Goal: Communication & Community: Answer question/provide support

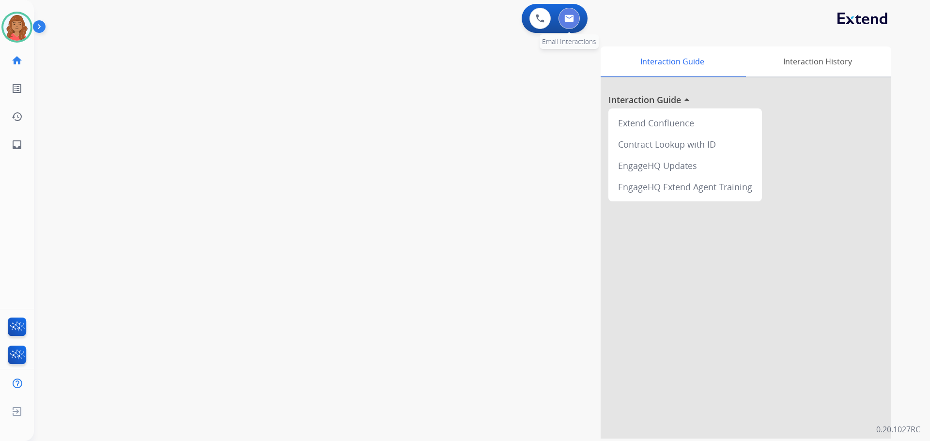
click at [571, 19] on img at bounding box center [569, 19] width 10 height 8
select select "**********"
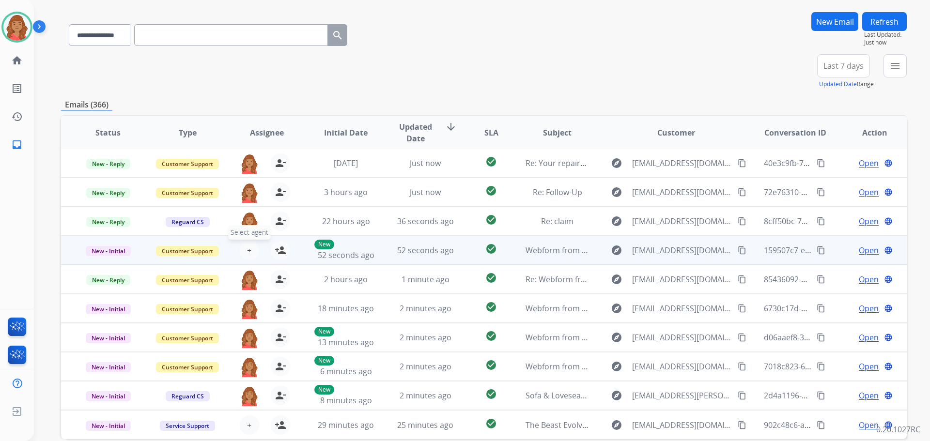
scroll to position [110, 0]
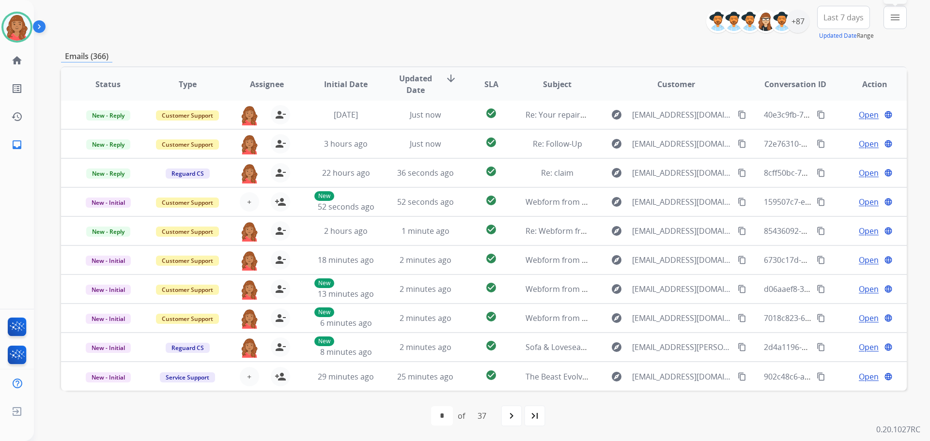
drag, startPoint x: 898, startPoint y: 23, endPoint x: 880, endPoint y: 33, distance: 20.4
click at [898, 24] on button "menu Filters" at bounding box center [894, 17] width 23 height 23
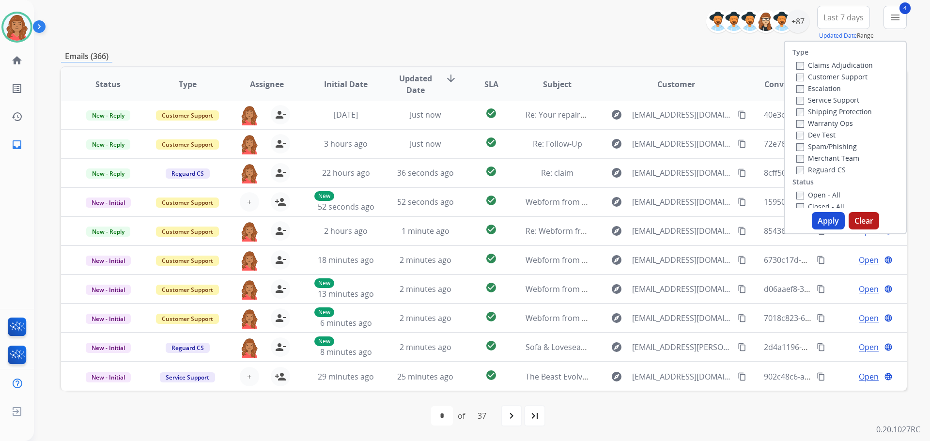
click at [822, 222] on button "Apply" at bounding box center [828, 220] width 33 height 17
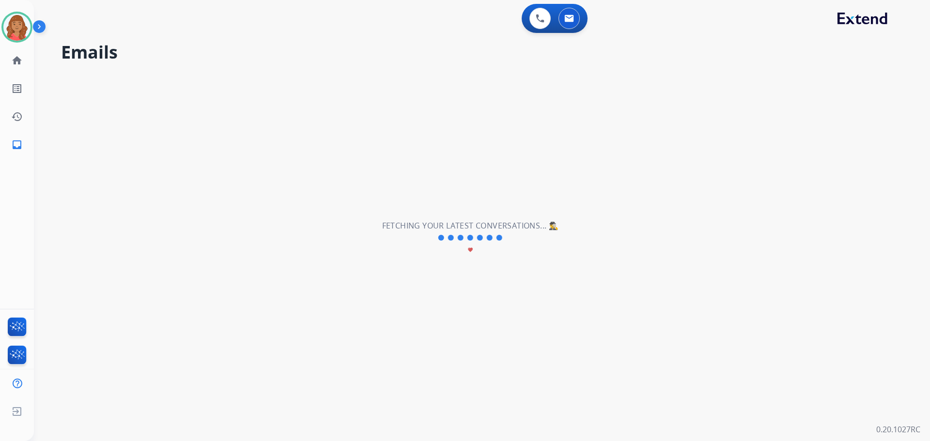
scroll to position [0, 0]
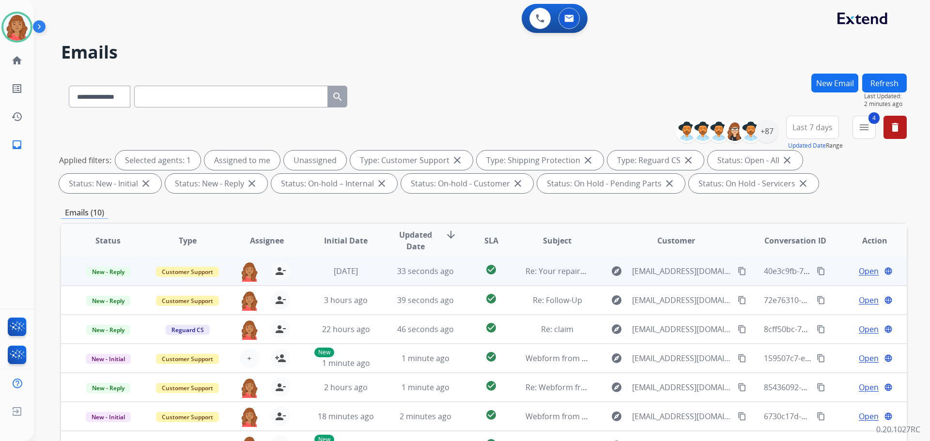
click at [736, 267] on button "content_copy" at bounding box center [742, 271] width 12 height 12
click at [384, 278] on td "33 seconds ago" at bounding box center [417, 271] width 79 height 29
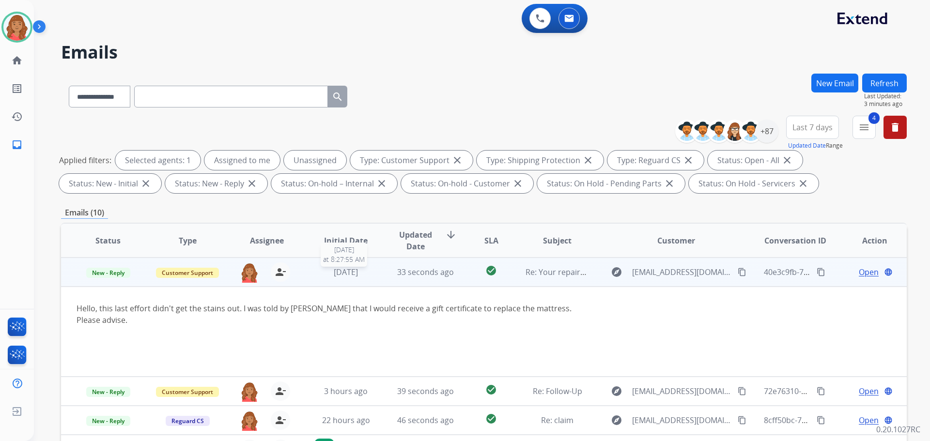
click at [358, 275] on span "[DATE]" at bounding box center [346, 272] width 24 height 11
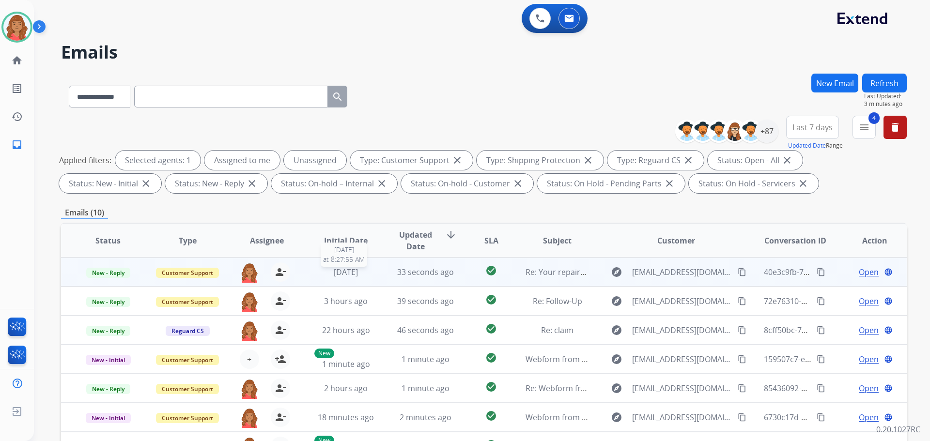
click at [358, 275] on span "[DATE]" at bounding box center [346, 272] width 24 height 11
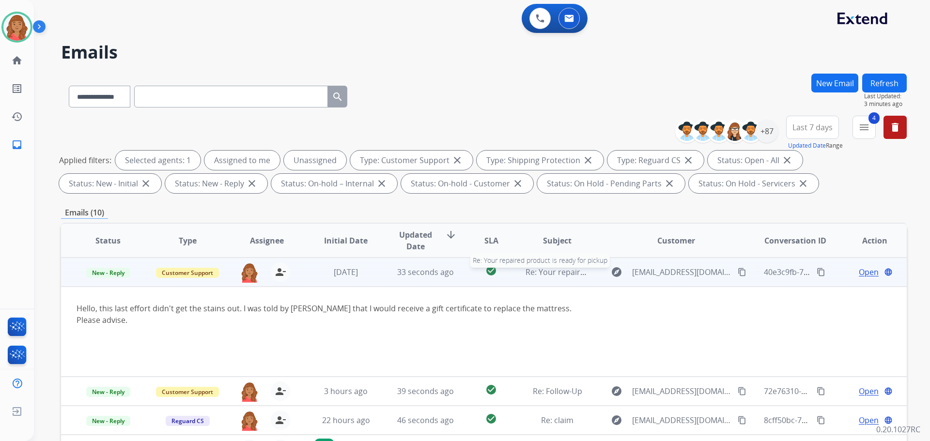
click at [568, 269] on span "Re: Your repaired product is ready for pickup" at bounding box center [607, 272] width 165 height 11
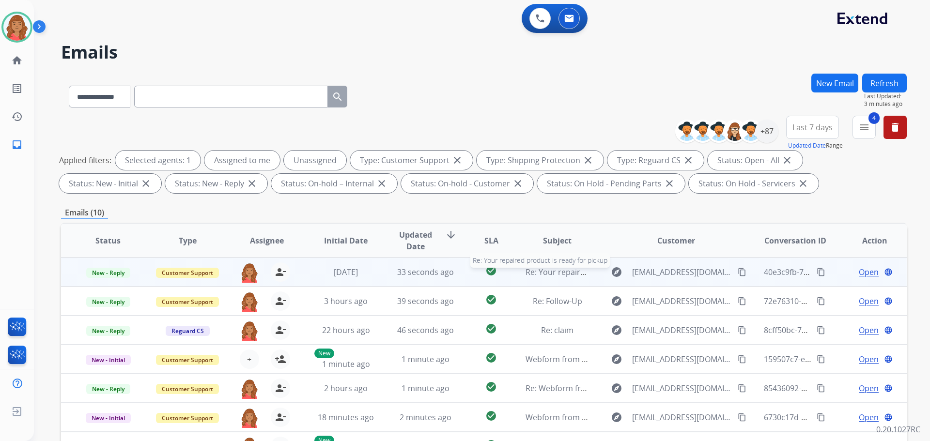
click at [568, 269] on span "Re: Your repaired product is ready for pickup" at bounding box center [607, 272] width 165 height 11
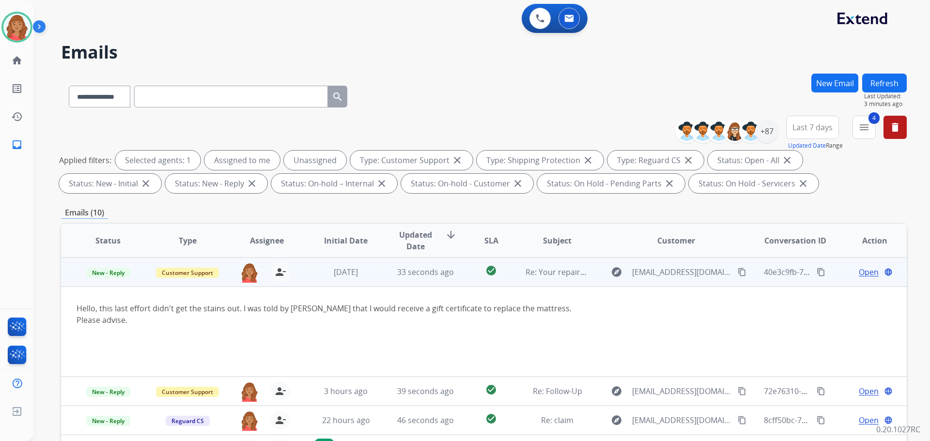
click at [546, 279] on td "Re: Your repaired product is ready for pickup" at bounding box center [549, 272] width 79 height 29
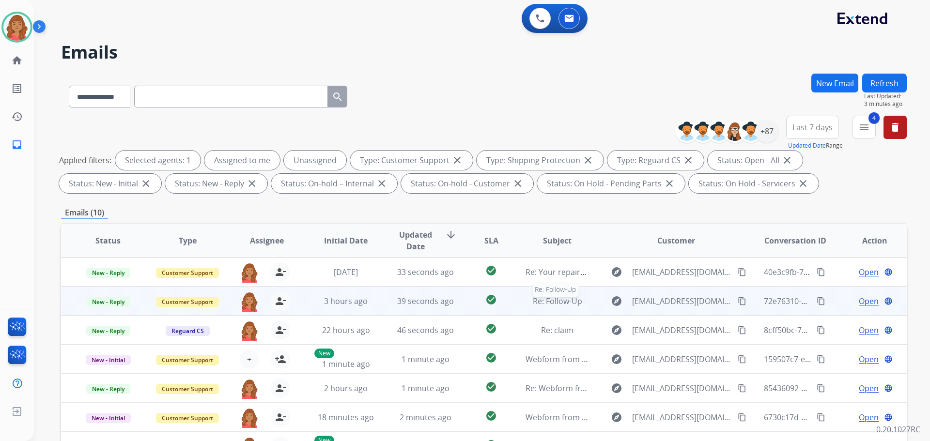
click at [535, 300] on span "Re: Follow-Up" at bounding box center [557, 301] width 49 height 11
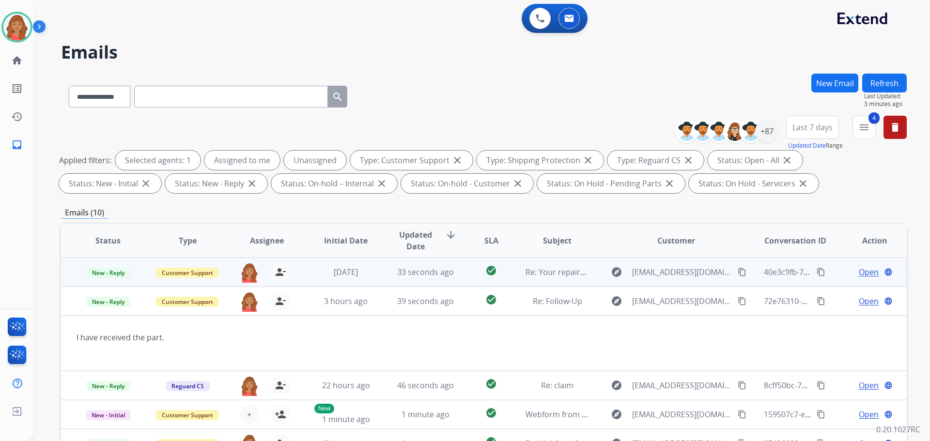
click at [522, 279] on td "Re: Your repaired product is ready for pickup" at bounding box center [549, 272] width 79 height 29
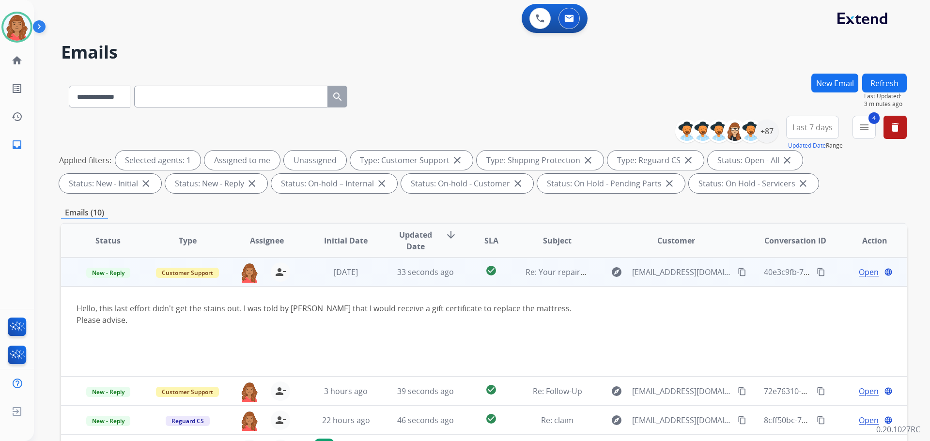
click at [737, 271] on mat-icon "content_copy" at bounding box center [741, 272] width 9 height 9
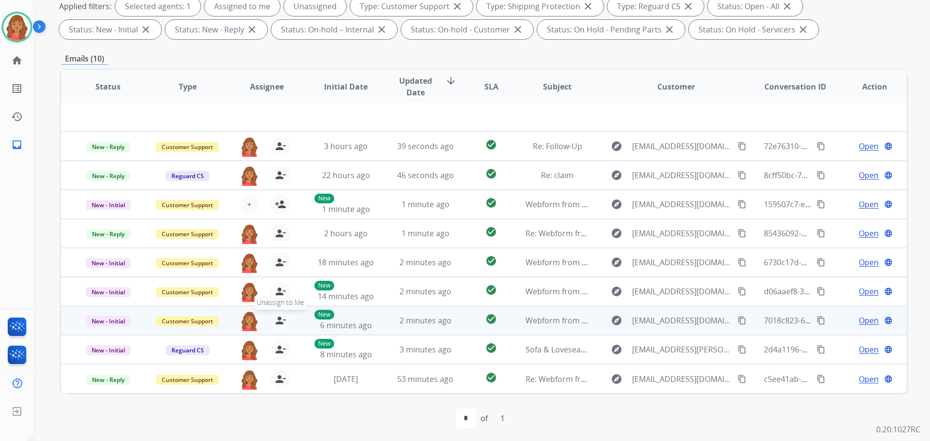
scroll to position [156, 0]
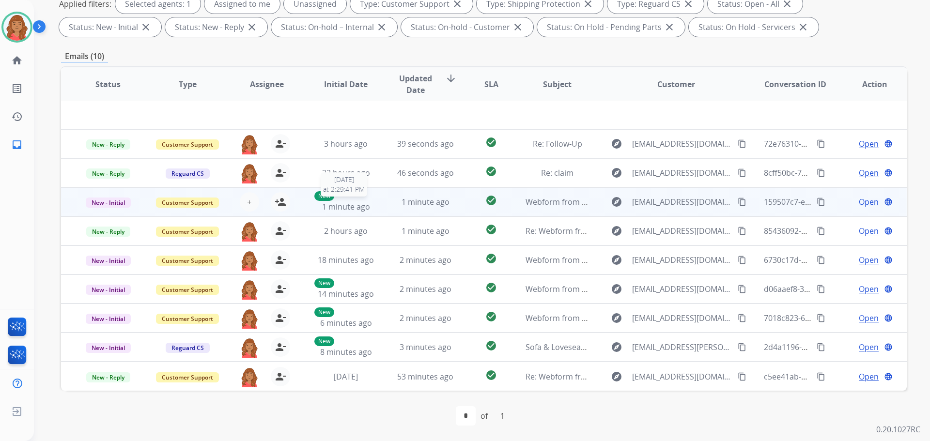
click at [322, 204] on span "1 minute ago" at bounding box center [346, 206] width 48 height 11
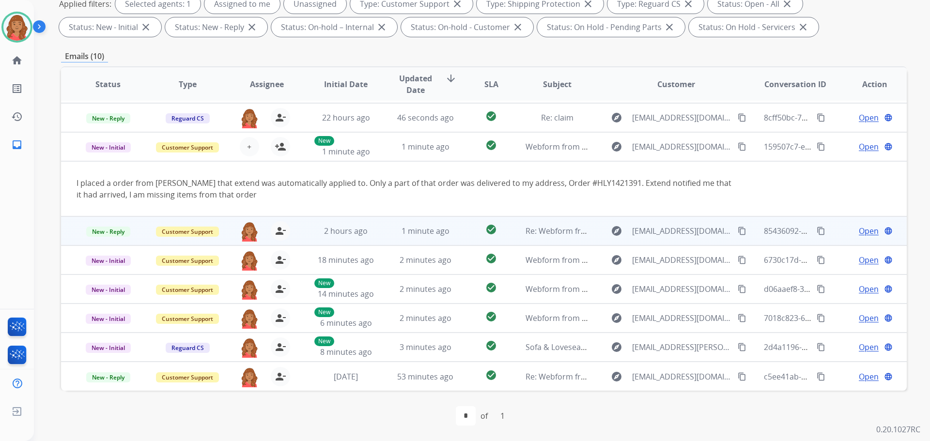
click at [319, 224] on td "2 hours ago" at bounding box center [338, 230] width 79 height 29
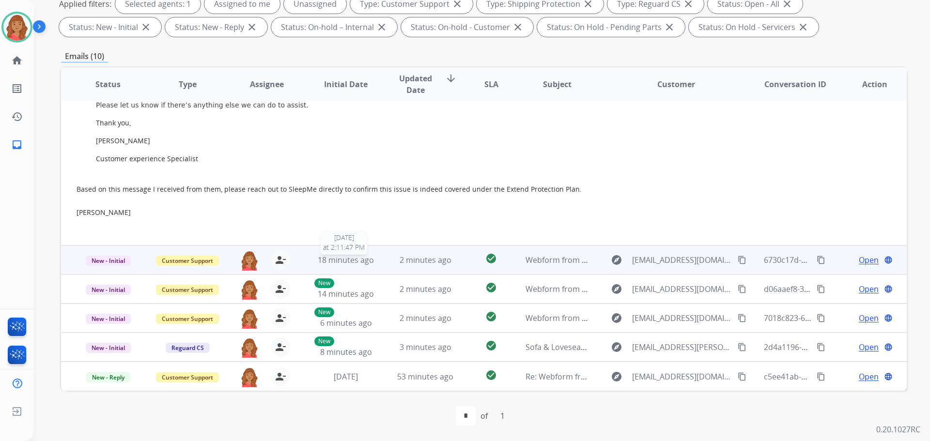
click at [324, 261] on span "18 minutes ago" at bounding box center [346, 260] width 56 height 11
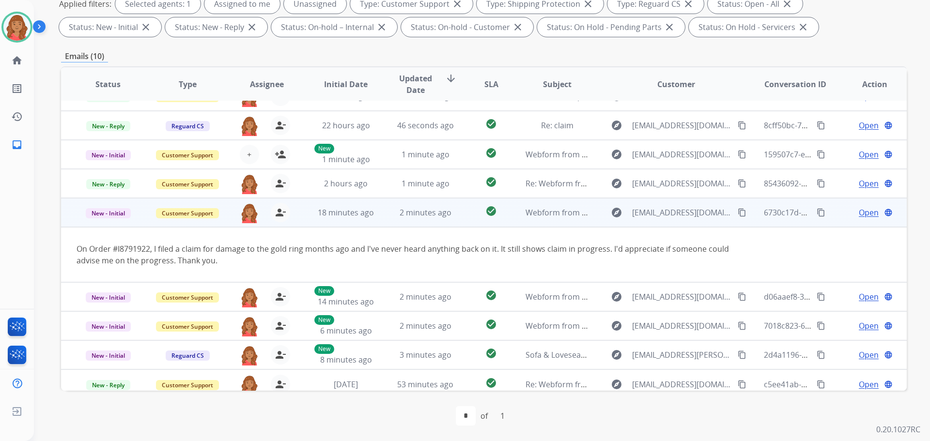
scroll to position [56, 0]
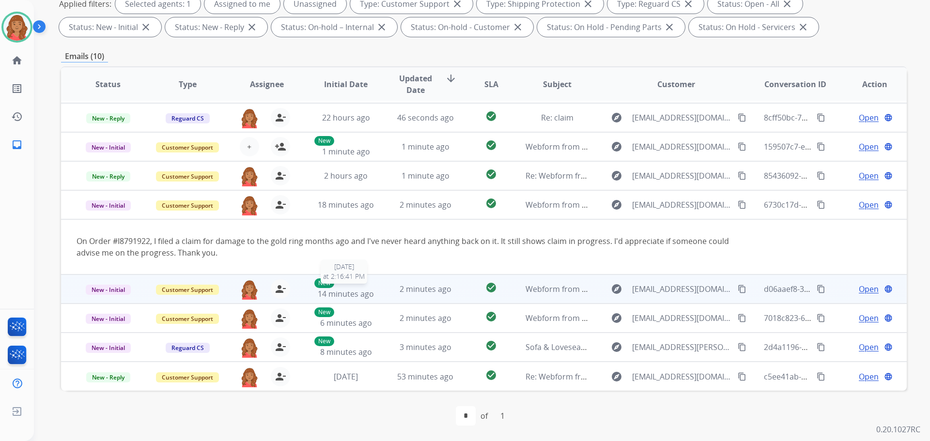
click at [355, 287] on div "New 14 minutes ago" at bounding box center [345, 288] width 63 height 21
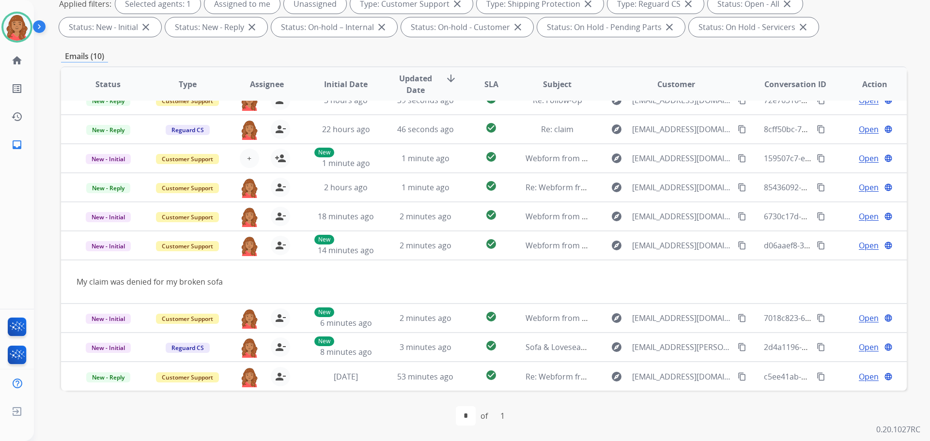
scroll to position [45, 0]
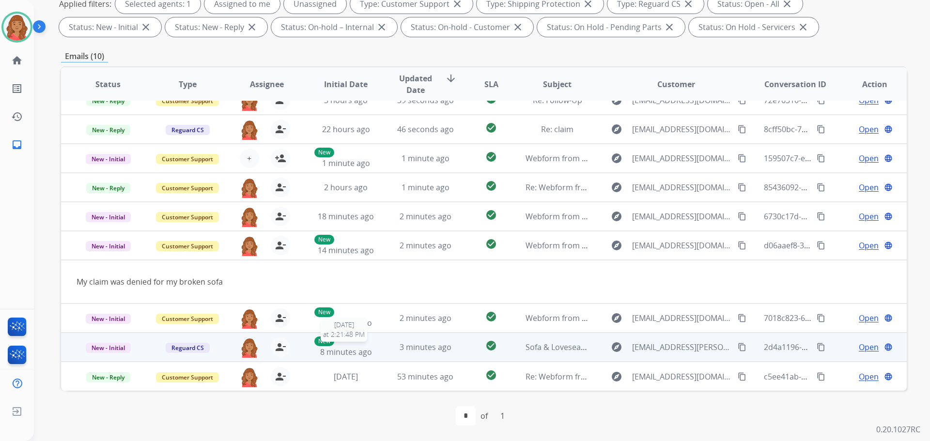
click at [367, 349] on span "8 minutes ago" at bounding box center [346, 352] width 52 height 11
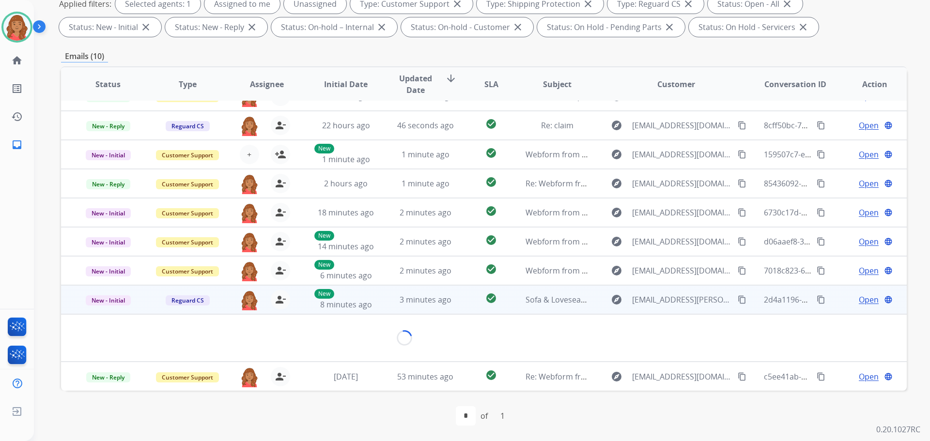
scroll to position [56, 0]
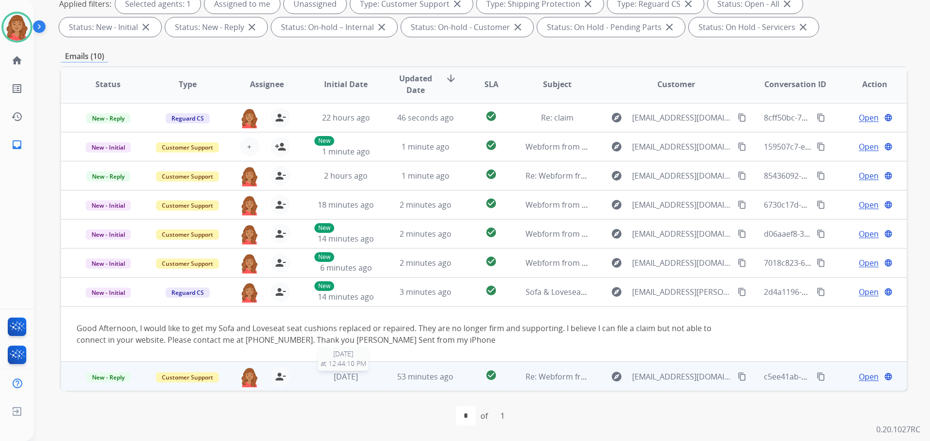
click at [349, 380] on span "[DATE]" at bounding box center [346, 376] width 24 height 11
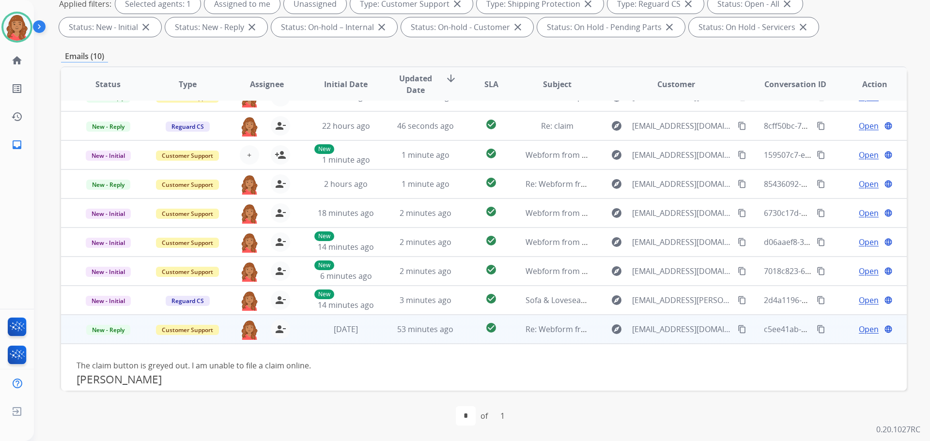
scroll to position [84, 0]
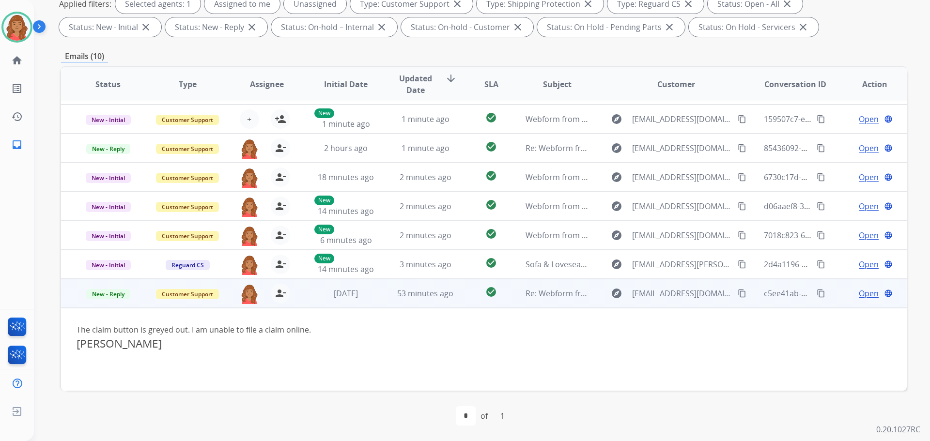
click at [748, 293] on td "c5ee41ab-9522-466c-aad3-319ce39fa170 content_copy" at bounding box center [787, 293] width 79 height 29
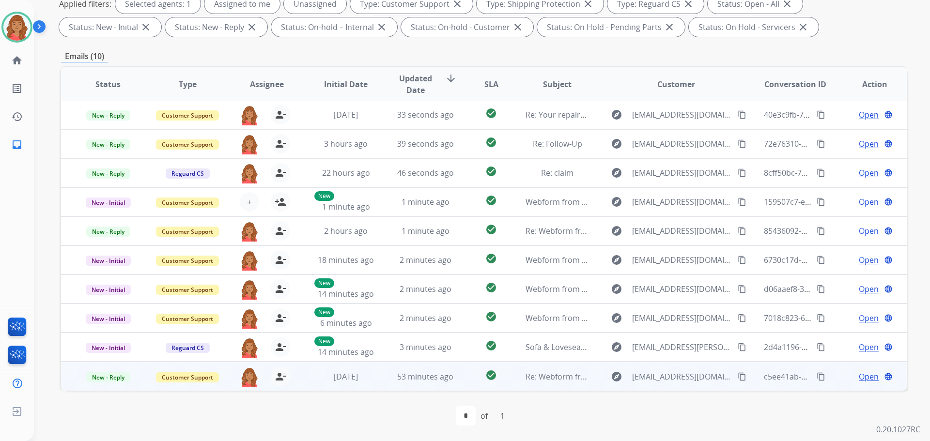
scroll to position [1, 0]
click at [868, 376] on span "Open" at bounding box center [869, 377] width 20 height 12
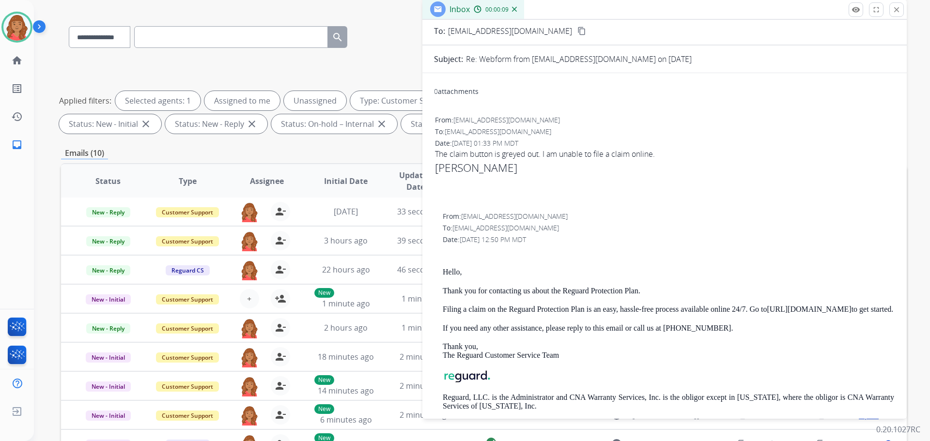
scroll to position [0, 0]
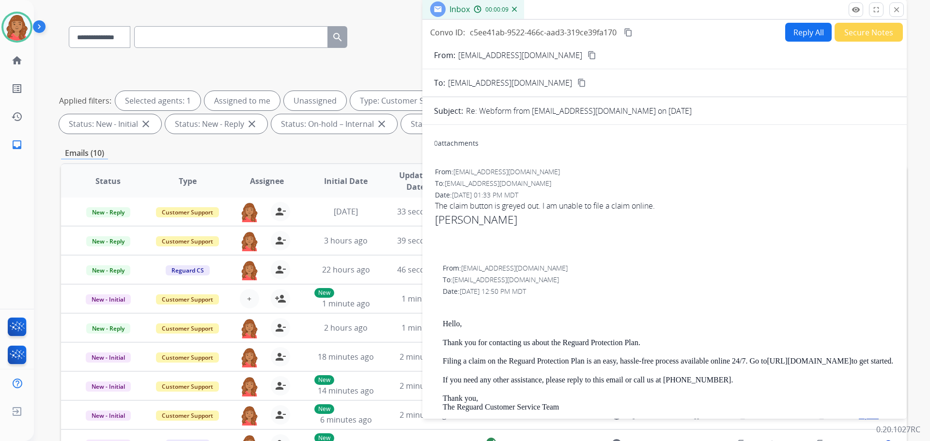
click at [799, 37] on button "Reply All" at bounding box center [808, 32] width 46 height 19
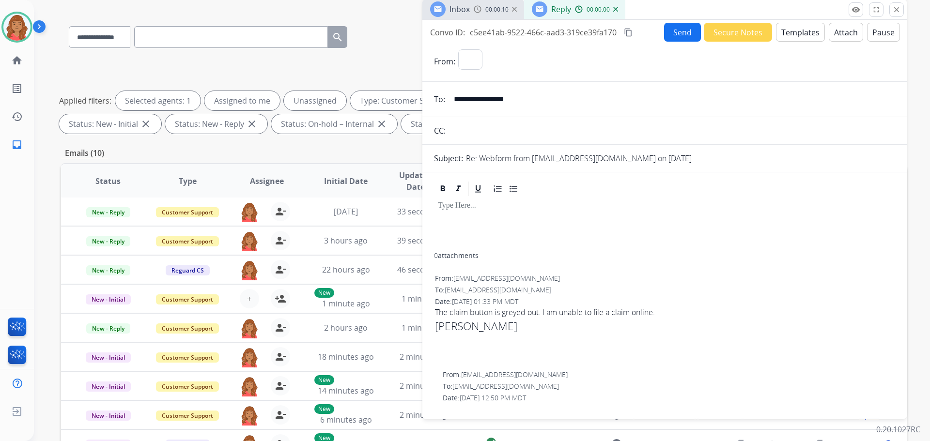
select select "**********"
click at [440, 236] on div at bounding box center [664, 225] width 461 height 55
click at [795, 37] on button "Templates" at bounding box center [800, 32] width 49 height 19
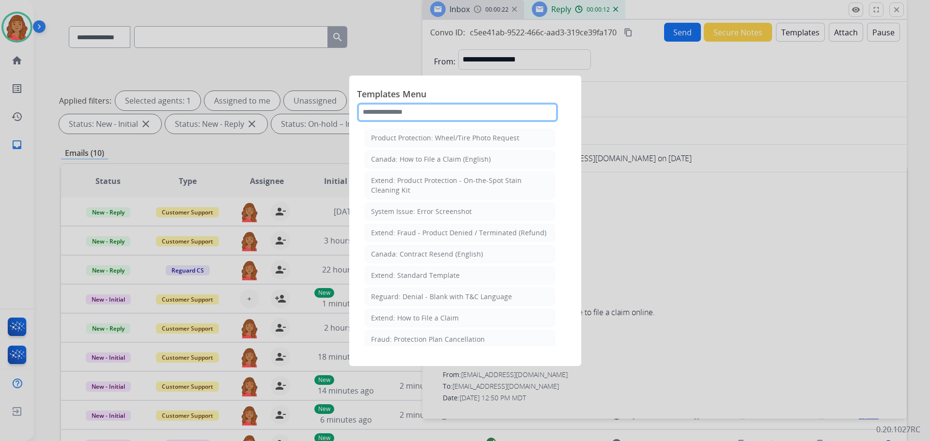
click at [399, 111] on input "text" at bounding box center [457, 112] width 201 height 19
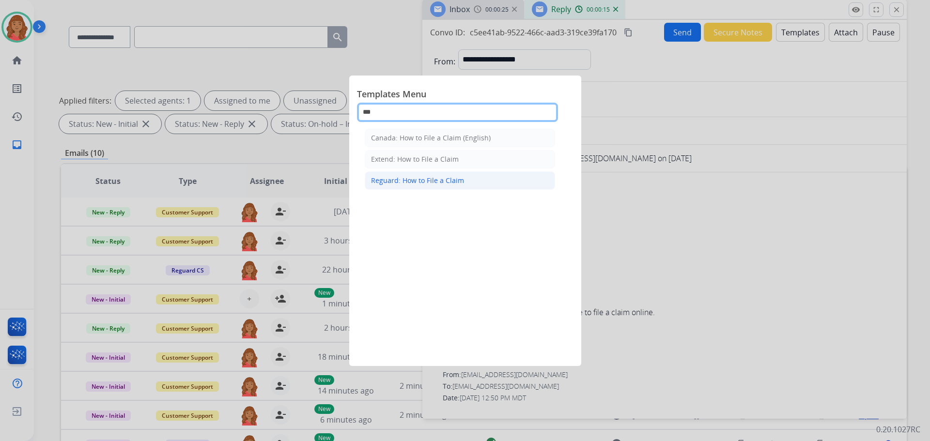
type input "***"
click at [410, 181] on div "Reguard: How to File a Claim" at bounding box center [417, 181] width 93 height 10
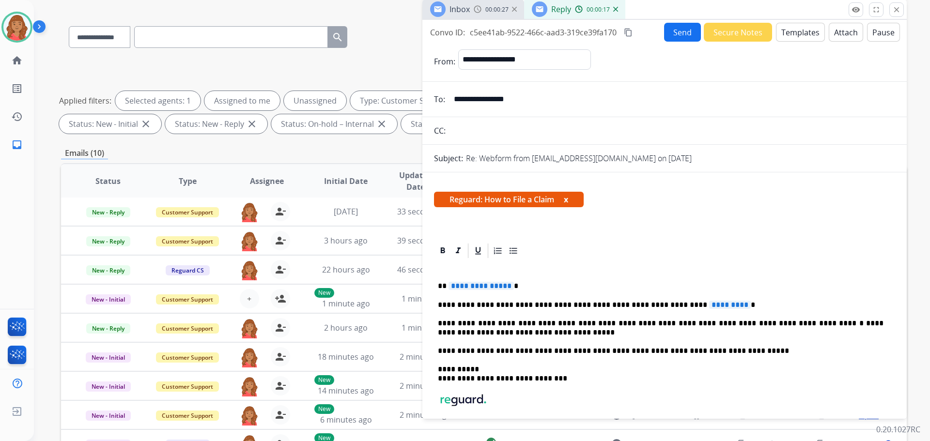
click at [507, 288] on span "**********" at bounding box center [480, 286] width 65 height 8
click at [709, 303] on span "*********" at bounding box center [730, 305] width 42 height 8
click at [491, 335] on p "**********" at bounding box center [660, 328] width 445 height 18
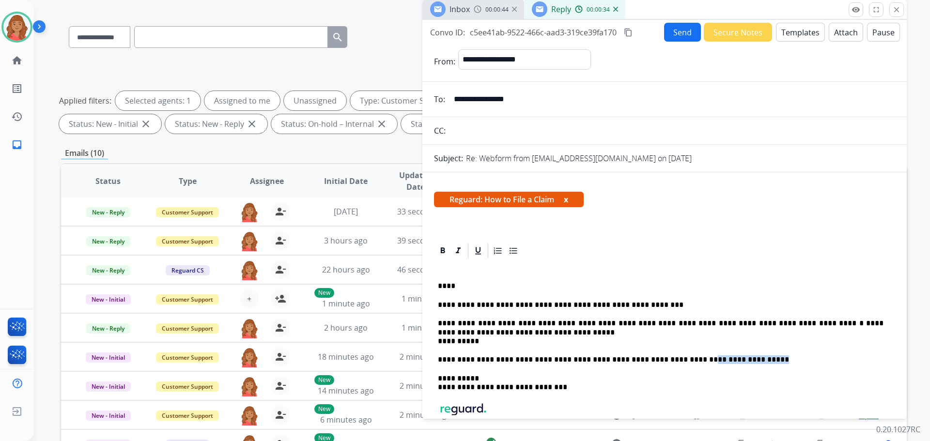
drag, startPoint x: 650, startPoint y: 360, endPoint x: 708, endPoint y: 361, distance: 58.6
click at [708, 362] on p "**********" at bounding box center [660, 359] width 445 height 9
copy p "**********"
click at [486, 343] on p "**********" at bounding box center [660, 332] width 445 height 27
click at [675, 39] on button "Send" at bounding box center [682, 32] width 37 height 19
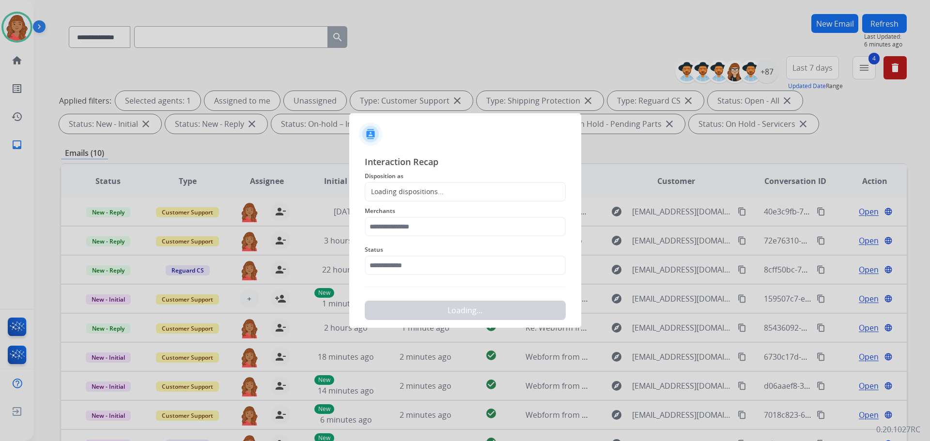
click at [430, 184] on div "Loading dispositions..." at bounding box center [465, 191] width 201 height 19
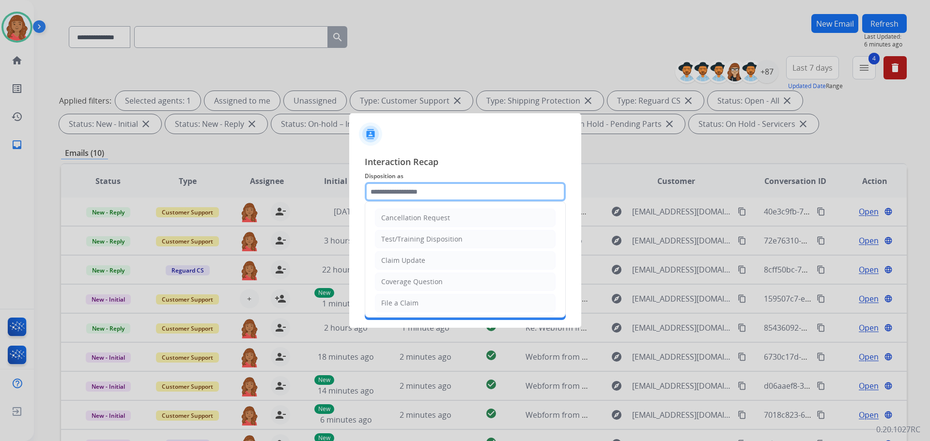
click at [421, 200] on input "text" at bounding box center [465, 191] width 201 height 19
drag, startPoint x: 416, startPoint y: 266, endPoint x: 405, endPoint y: 236, distance: 31.4
click at [416, 265] on li "Claim Update" at bounding box center [465, 260] width 181 height 18
type input "**********"
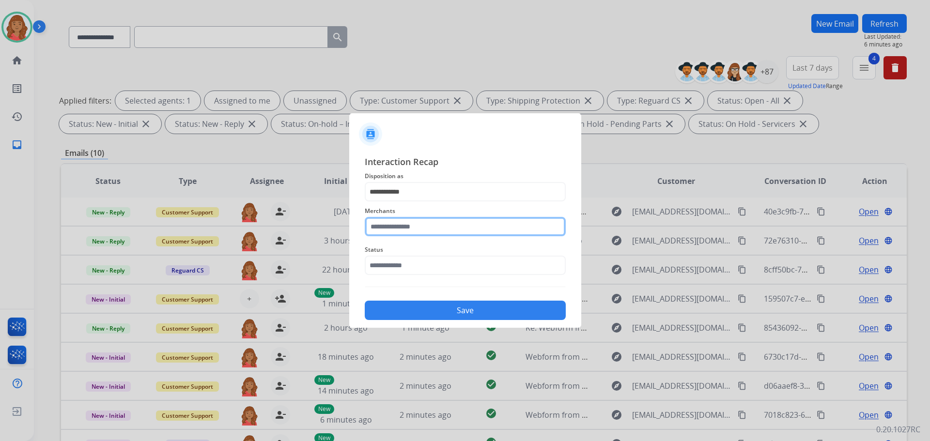
click at [404, 218] on input "text" at bounding box center [465, 226] width 201 height 19
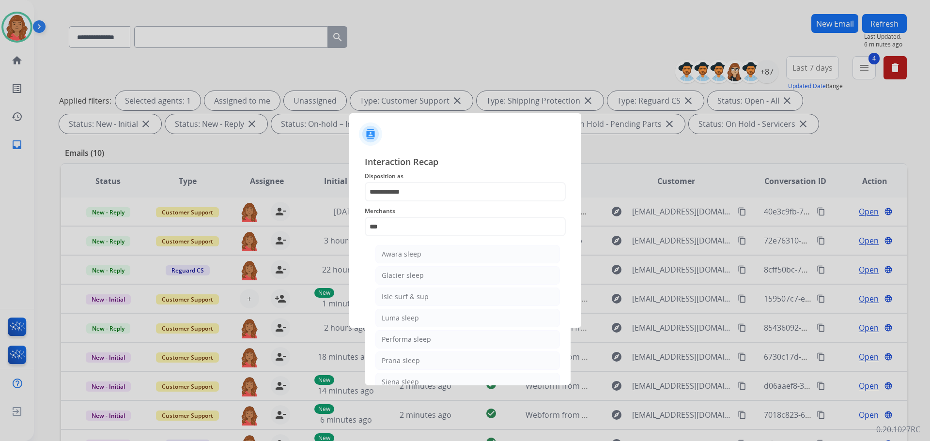
click at [402, 318] on div "Luma sleep" at bounding box center [400, 318] width 37 height 10
type input "**********"
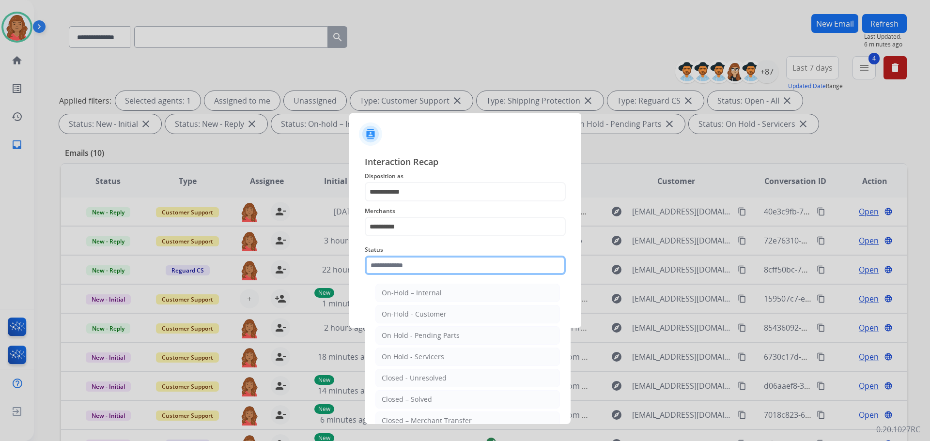
click at [388, 263] on input "text" at bounding box center [465, 265] width 201 height 19
click at [401, 398] on div "Closed – Solved" at bounding box center [407, 400] width 50 height 10
type input "**********"
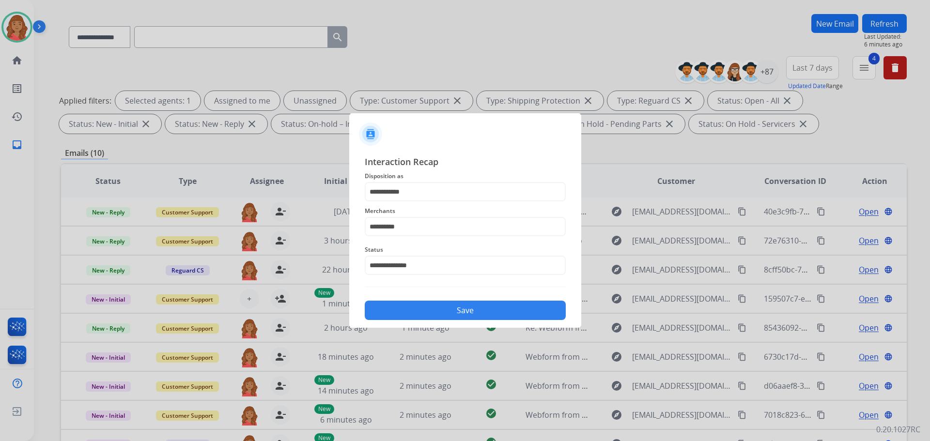
click at [425, 317] on button "Save" at bounding box center [465, 310] width 201 height 19
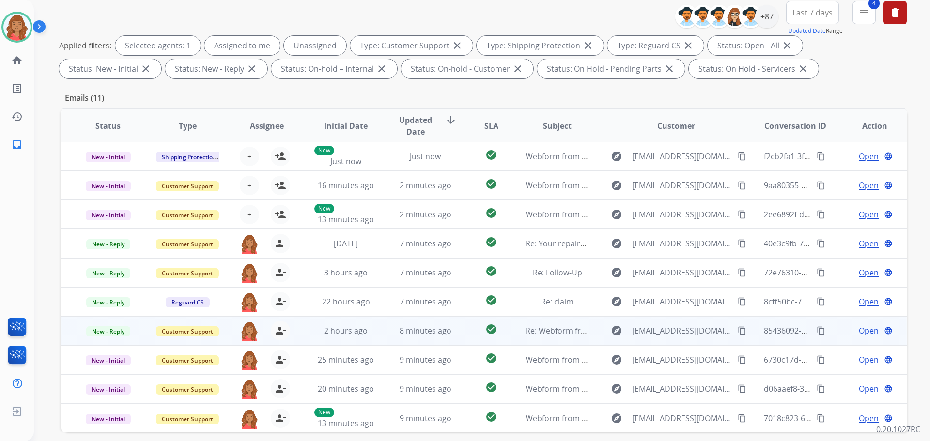
scroll to position [156, 0]
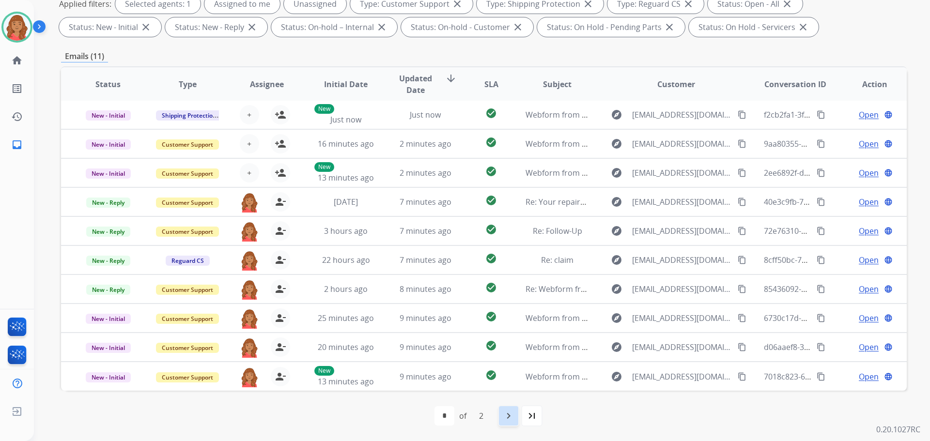
click at [509, 415] on mat-icon "navigate_next" at bounding box center [509, 416] width 12 height 12
select select "*"
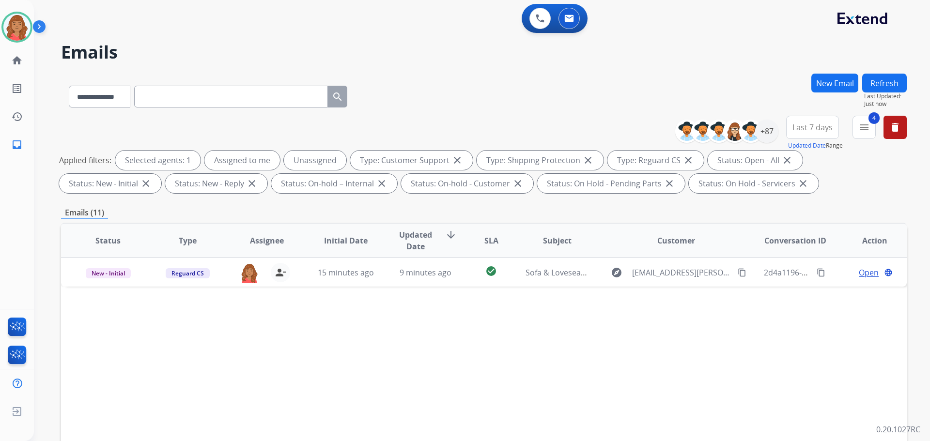
scroll to position [0, 0]
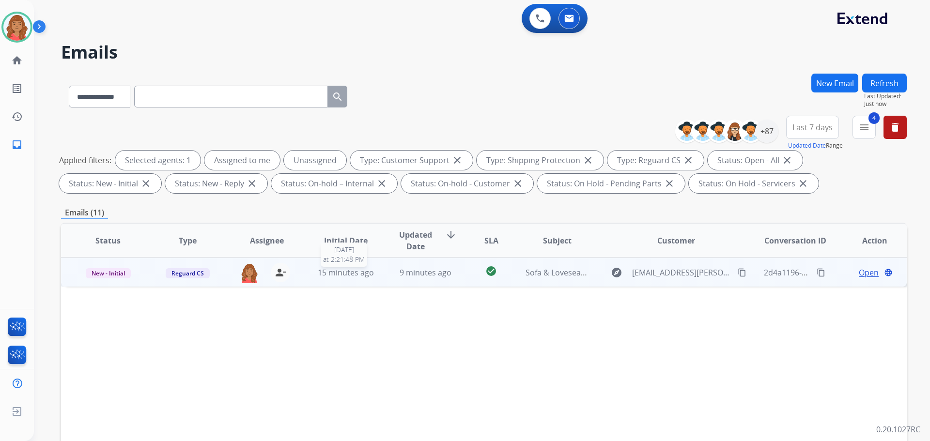
click at [331, 278] on div "15 minutes ago" at bounding box center [345, 273] width 63 height 12
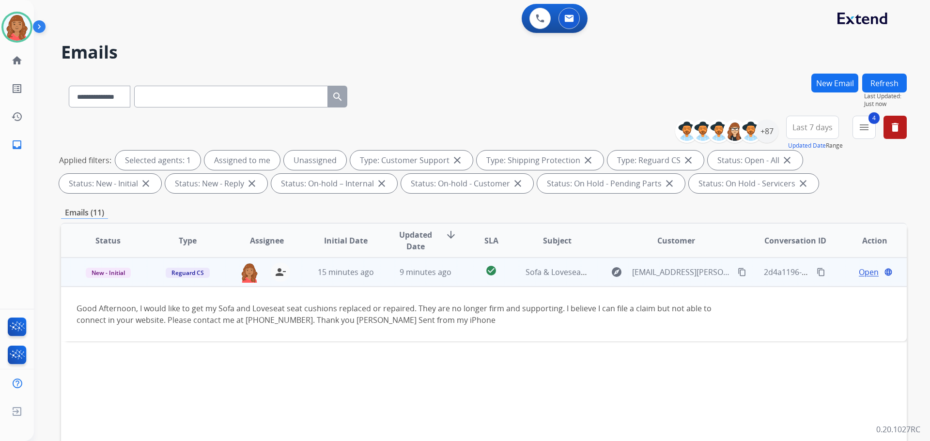
click at [862, 272] on span "Open" at bounding box center [869, 272] width 20 height 12
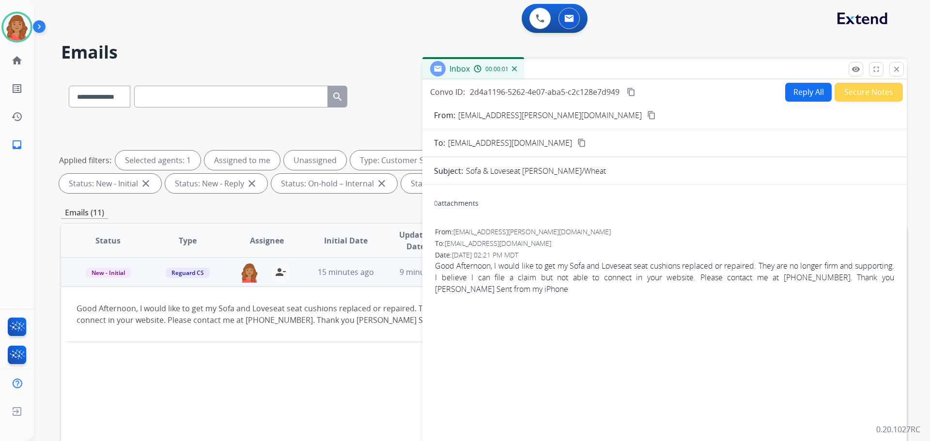
click at [798, 92] on button "Reply All" at bounding box center [808, 92] width 46 height 19
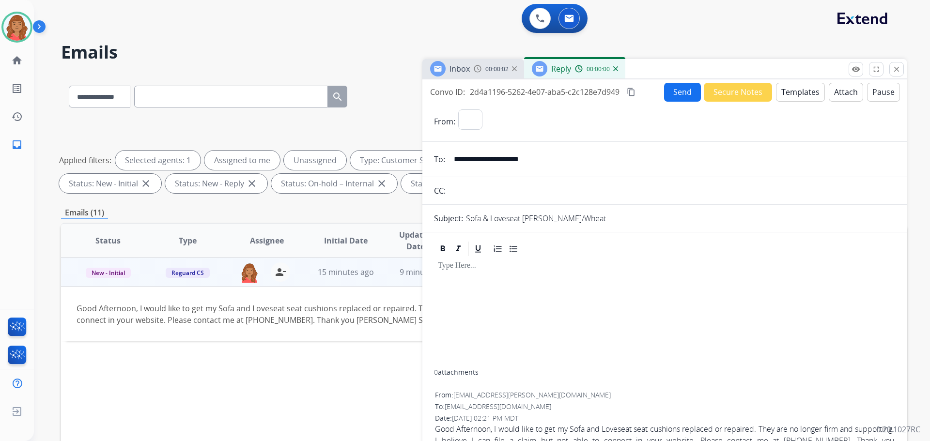
select select "**********"
click at [901, 72] on button "close Close" at bounding box center [896, 69] width 15 height 15
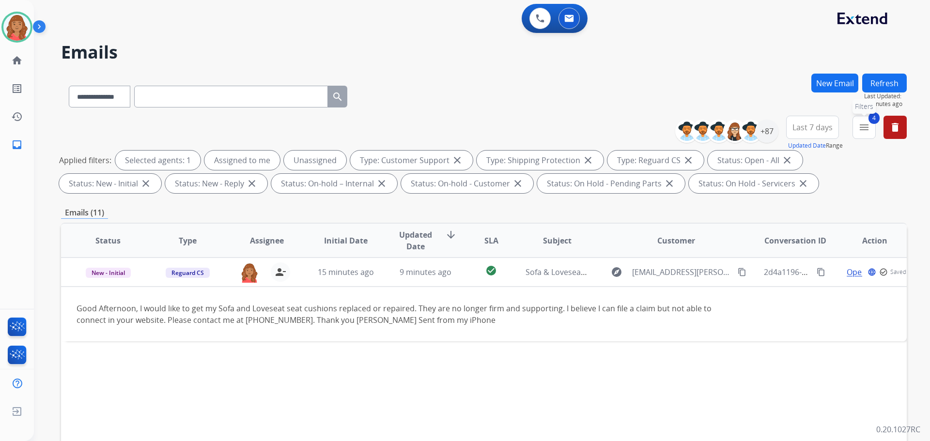
click at [869, 129] on mat-icon "menu" at bounding box center [864, 128] width 12 height 12
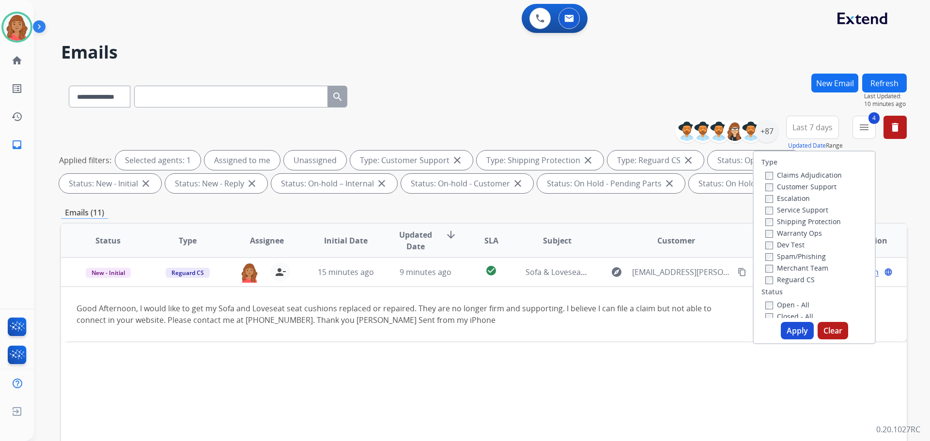
click at [791, 329] on button "Apply" at bounding box center [797, 330] width 33 height 17
select select "*"
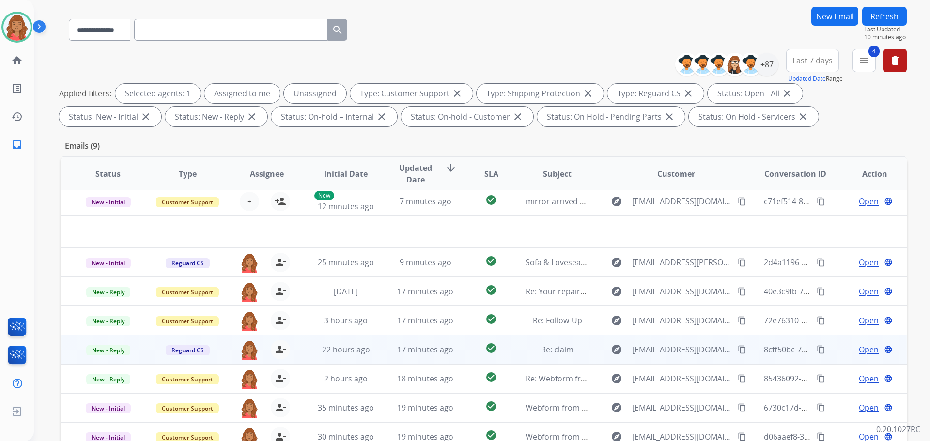
scroll to position [156, 0]
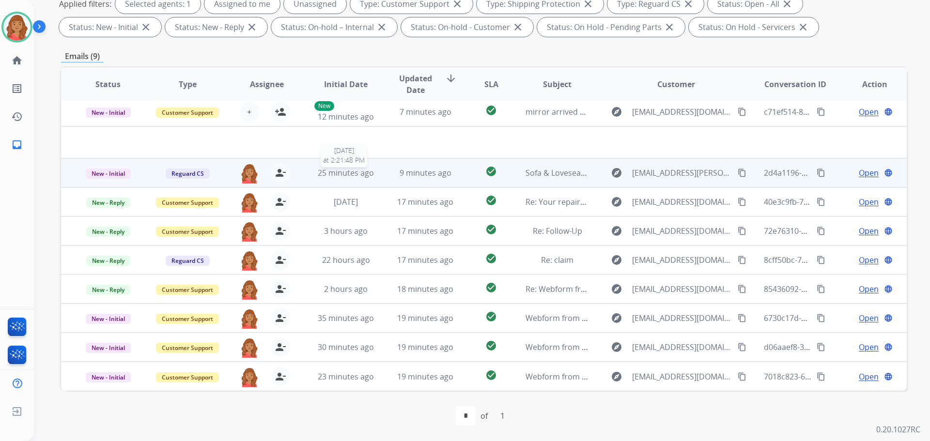
click at [329, 177] on span "25 minutes ago" at bounding box center [346, 173] width 56 height 11
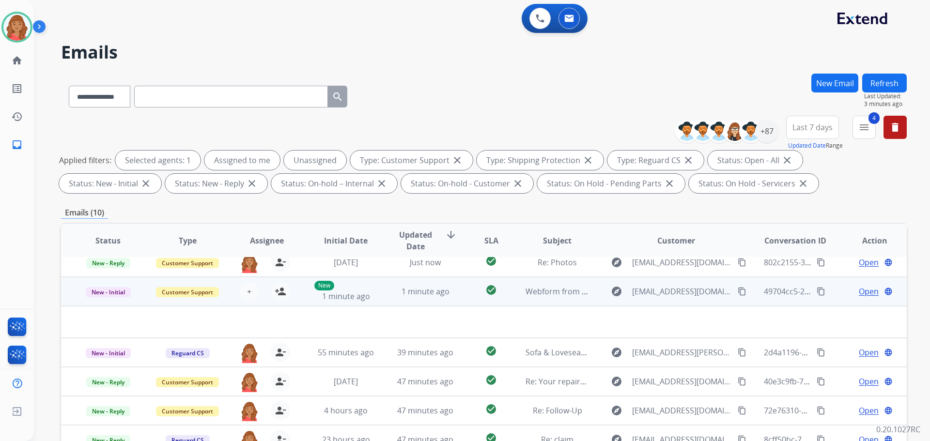
scroll to position [0, 0]
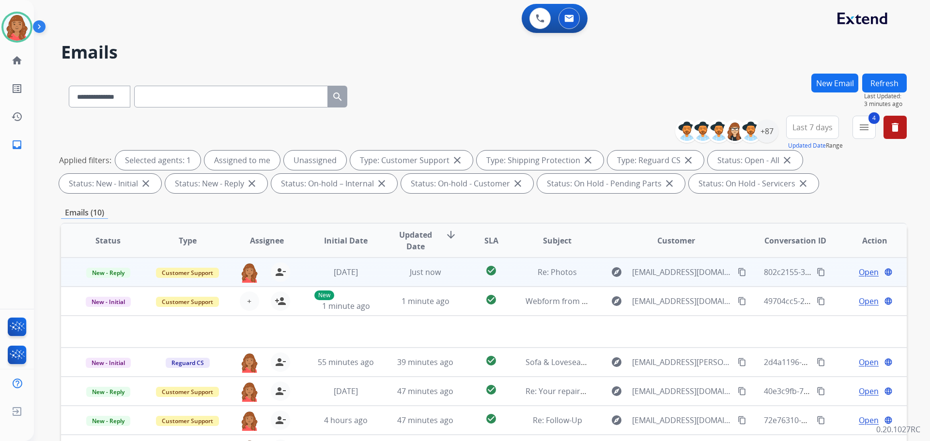
click at [358, 279] on td "[DATE]" at bounding box center [338, 272] width 79 height 29
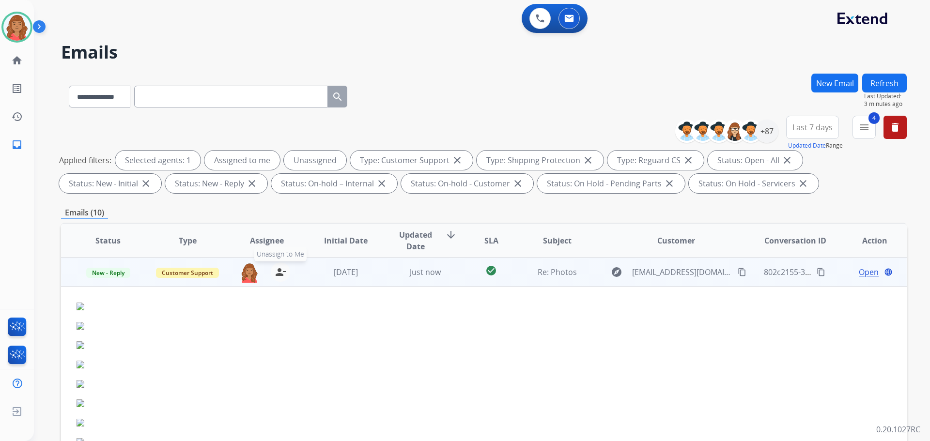
click at [282, 275] on mat-icon "person_remove" at bounding box center [281, 272] width 12 height 12
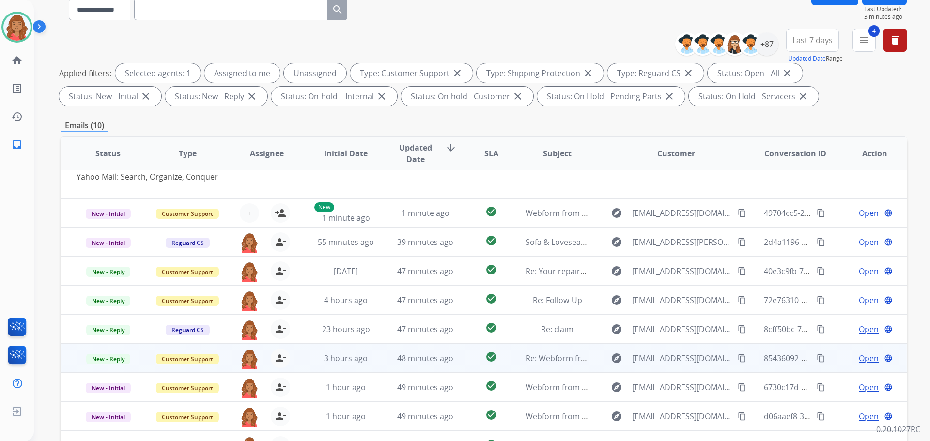
scroll to position [156, 0]
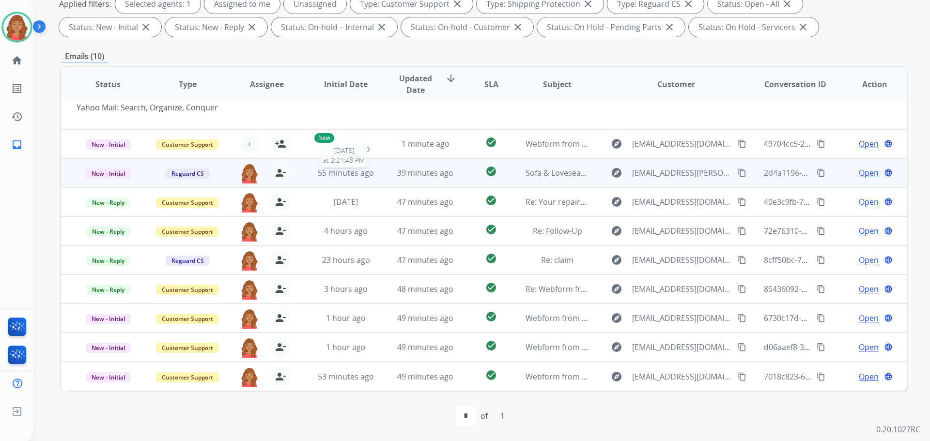
click at [322, 177] on span "55 minutes ago" at bounding box center [346, 173] width 56 height 11
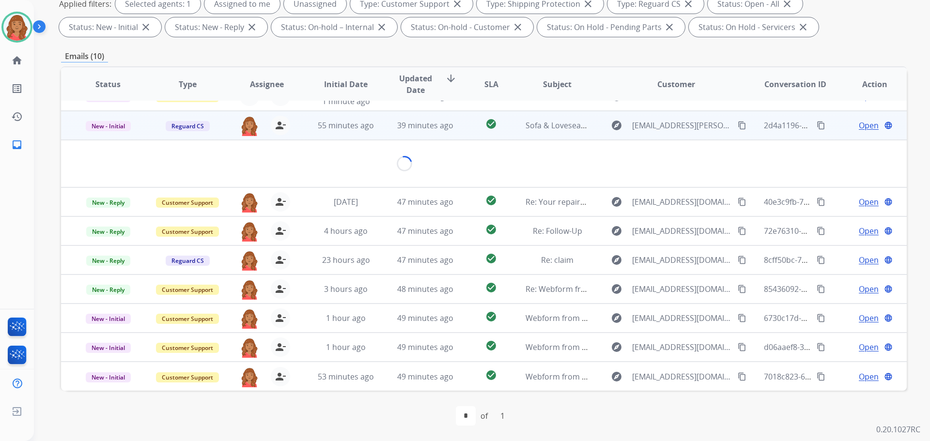
scroll to position [56, 0]
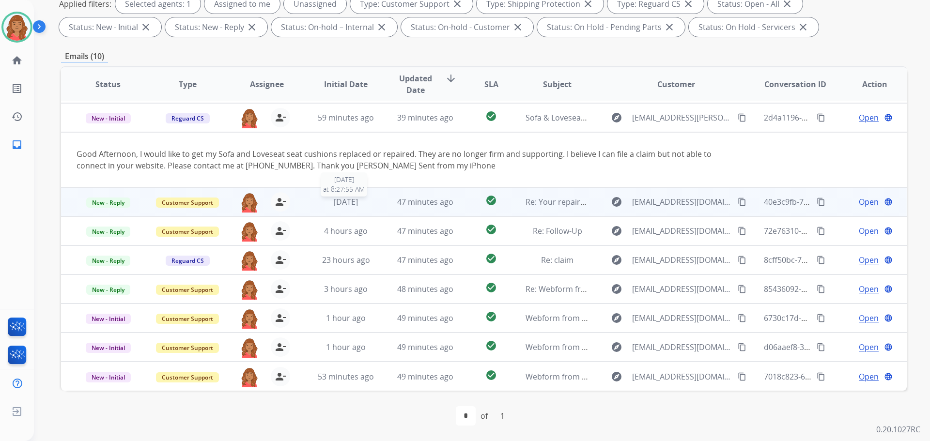
click at [334, 205] on span "[DATE]" at bounding box center [346, 202] width 24 height 11
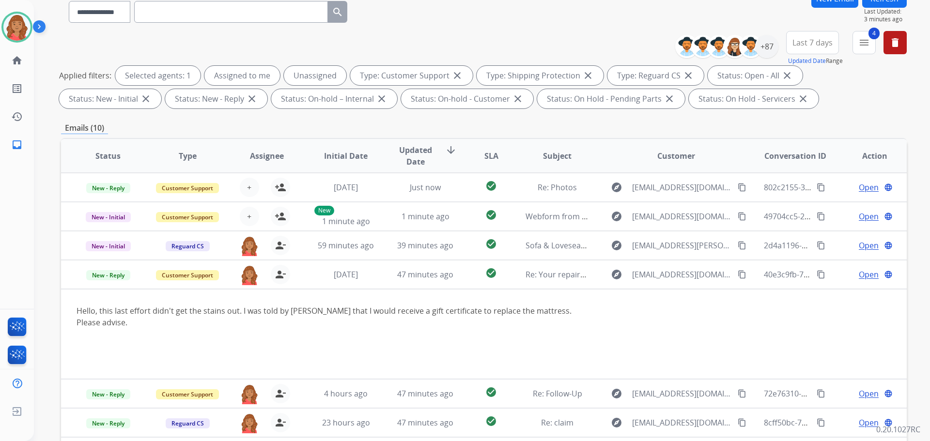
scroll to position [0, 0]
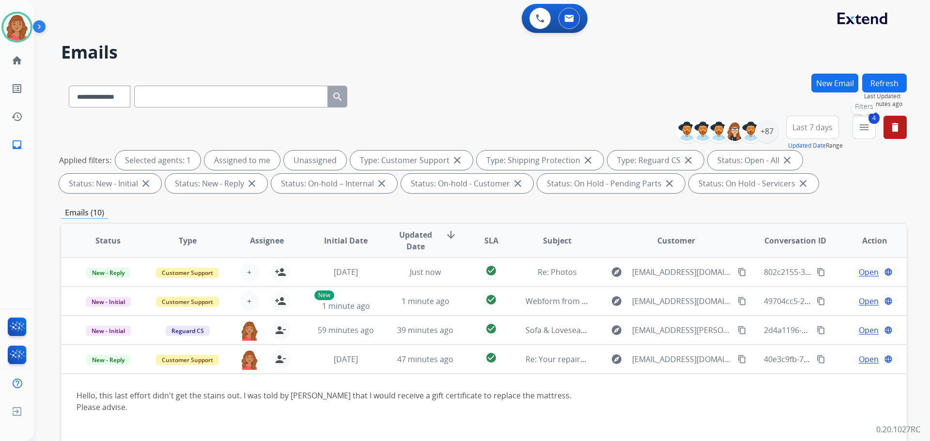
drag, startPoint x: 869, startPoint y: 127, endPoint x: 847, endPoint y: 144, distance: 28.3
click at [869, 128] on mat-icon "menu" at bounding box center [864, 128] width 12 height 12
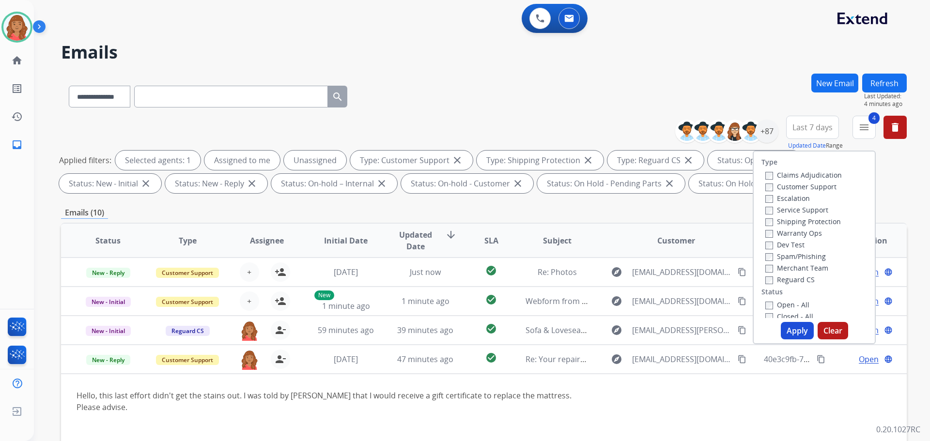
click at [787, 332] on button "Apply" at bounding box center [797, 330] width 33 height 17
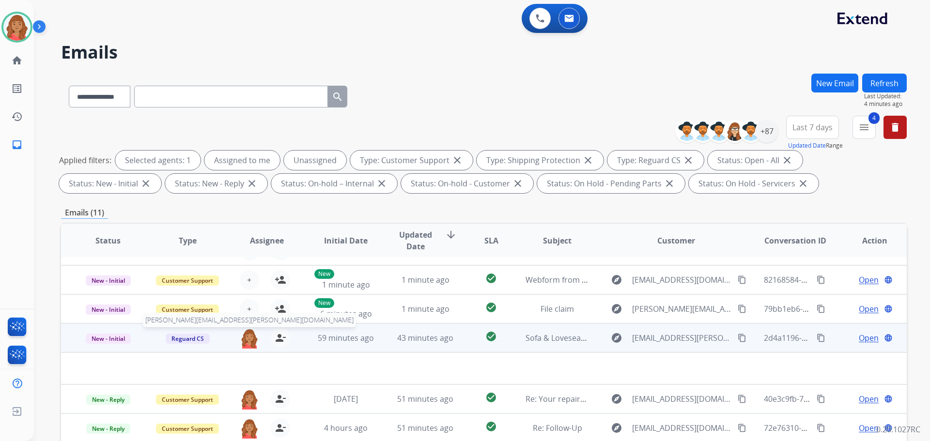
scroll to position [33, 0]
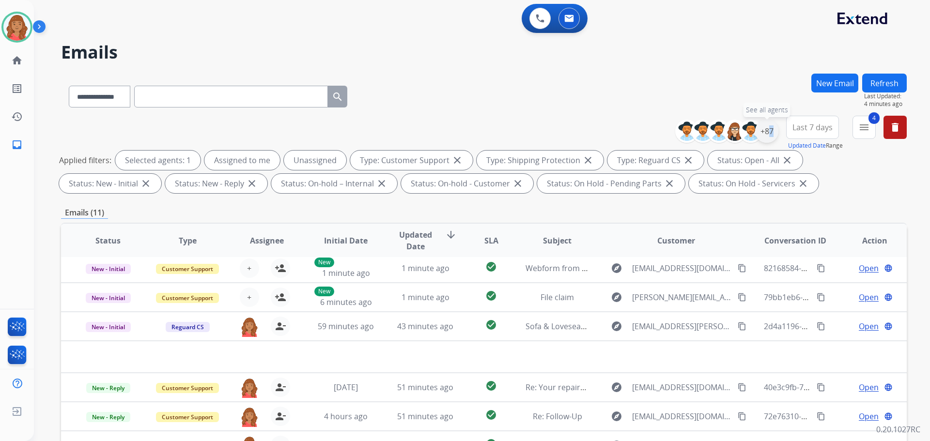
click at [766, 134] on div "+87" at bounding box center [766, 131] width 23 height 23
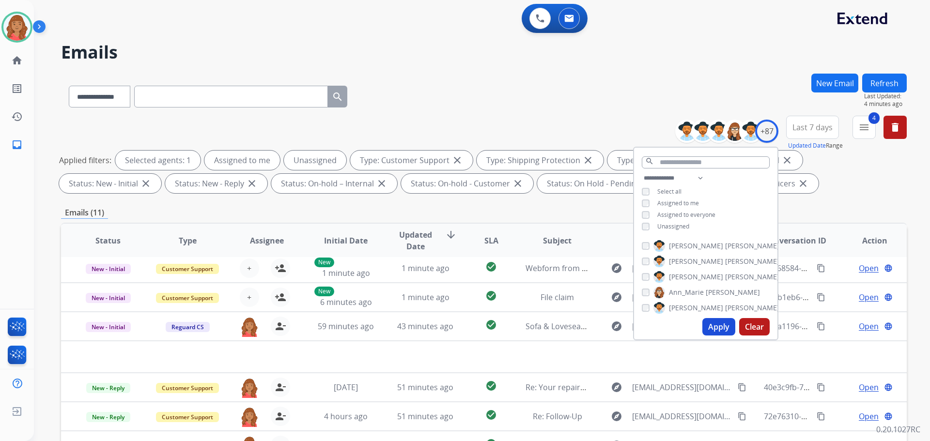
click at [641, 226] on div "**********" at bounding box center [705, 203] width 143 height 62
